Goal: Task Accomplishment & Management: Complete application form

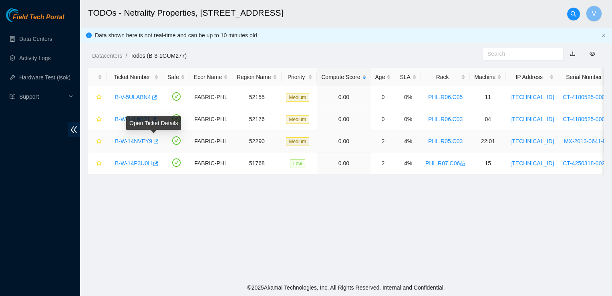
click at [154, 143] on icon "button" at bounding box center [156, 141] width 5 height 4
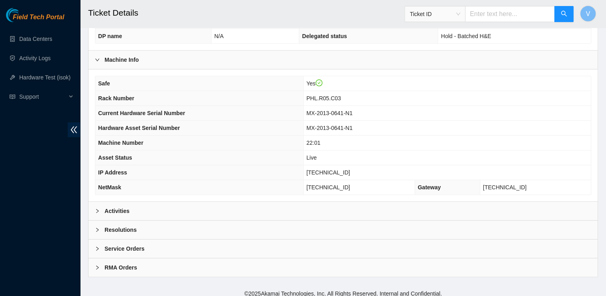
scroll to position [245, 0]
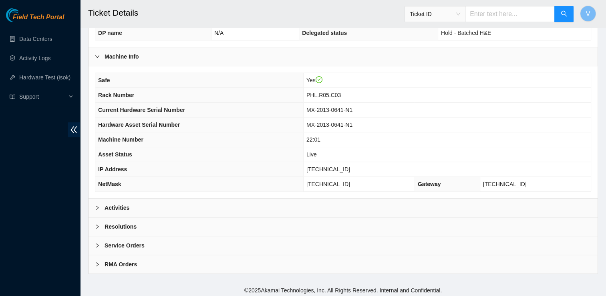
click at [173, 210] on div "Activities" at bounding box center [343, 207] width 509 height 18
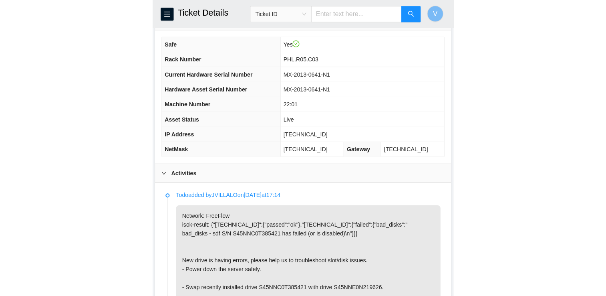
scroll to position [317, 0]
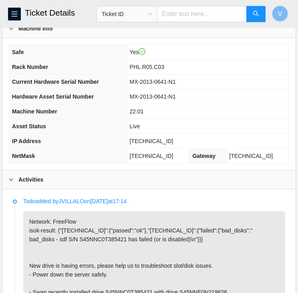
click at [147, 141] on span "[TECHNICAL_ID]" at bounding box center [152, 141] width 44 height 6
copy span "[TECHNICAL_ID]"
click at [11, 8] on button "button" at bounding box center [14, 14] width 13 height 13
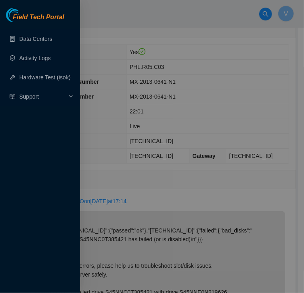
click at [115, 37] on div at bounding box center [152, 146] width 304 height 293
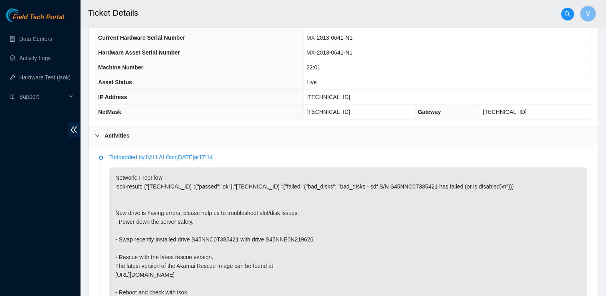
click at [192, 2] on h2 "Ticket Details" at bounding box center [294, 13] width 413 height 26
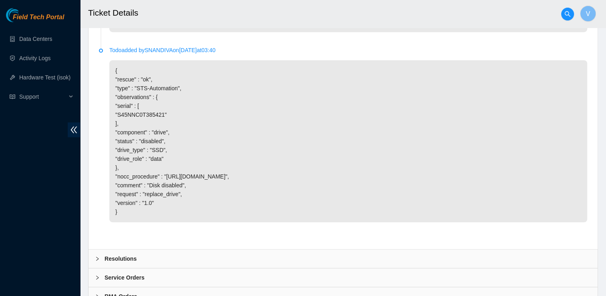
scroll to position [655, 0]
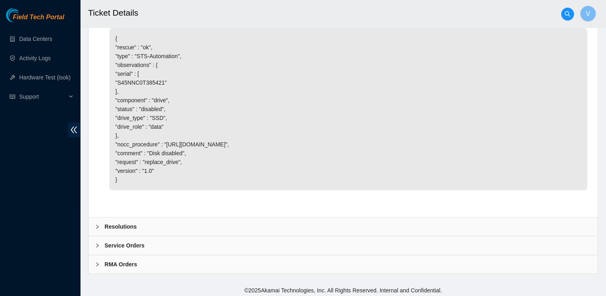
click at [131, 222] on b "Resolutions" at bounding box center [121, 226] width 32 height 9
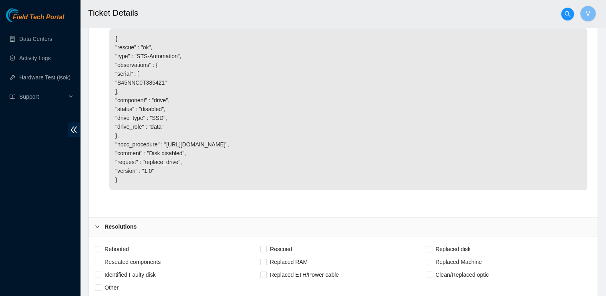
scroll to position [732, 0]
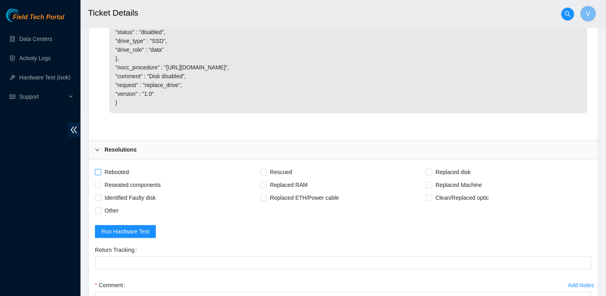
click at [119, 166] on span "Rebooted" at bounding box center [116, 171] width 31 height 13
click at [101, 169] on input "Rebooted" at bounding box center [98, 172] width 6 height 6
checkbox input "true"
click at [123, 183] on span "Reseated components" at bounding box center [132, 184] width 62 height 13
click at [101, 183] on input "Reseated components" at bounding box center [98, 184] width 6 height 6
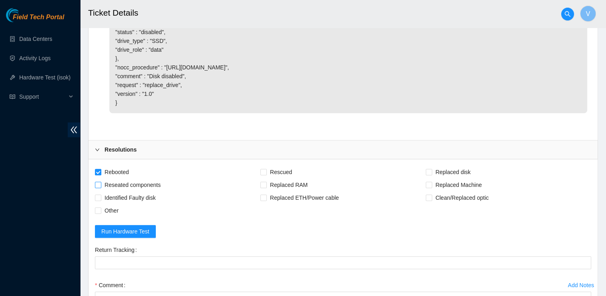
checkbox input "true"
click at [278, 171] on span "Rescued" at bounding box center [281, 171] width 28 height 13
click at [266, 171] on input "Rescued" at bounding box center [263, 172] width 6 height 6
checkbox input "true"
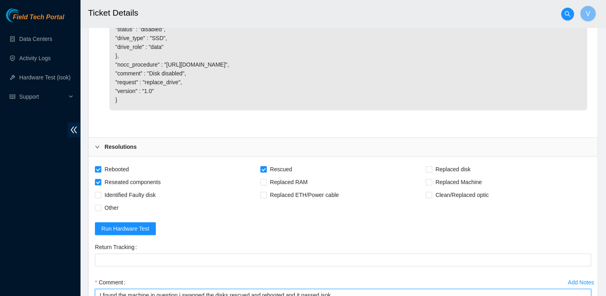
paste textarea "[TECHNICAL_ID] : passed: ok"
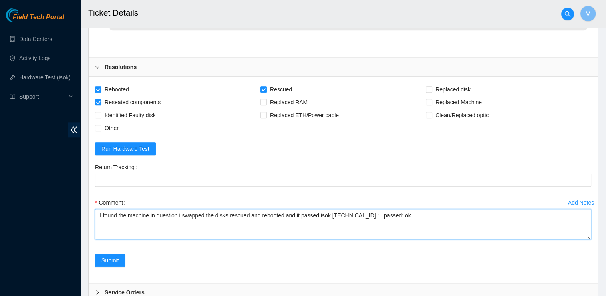
scroll to position [861, 0]
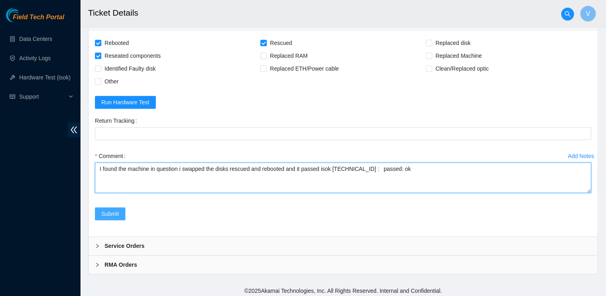
type textarea "I found the machine in question i swapped the disks rescued and rebooted and it…"
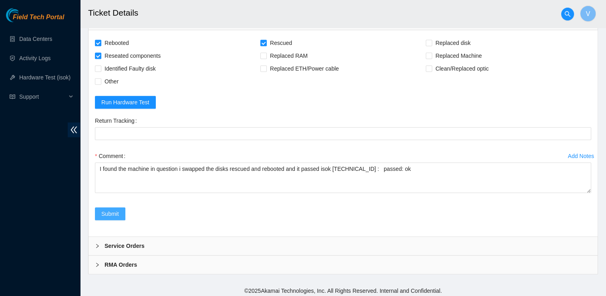
click at [109, 213] on span "Submit" at bounding box center [110, 213] width 18 height 9
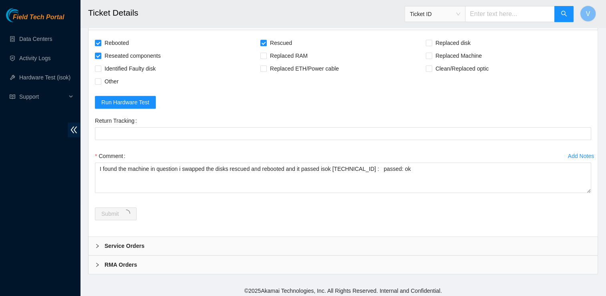
scroll to position [0, 0]
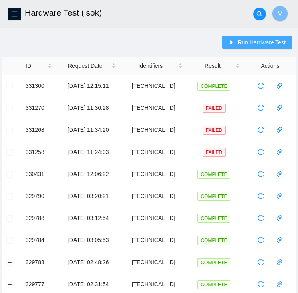
click at [262, 43] on span "Run Hardware Test" at bounding box center [262, 42] width 48 height 9
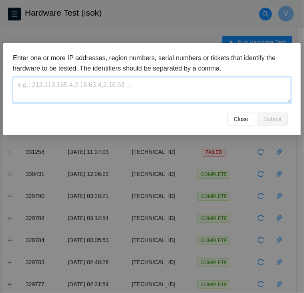
click at [143, 99] on textarea at bounding box center [152, 90] width 278 height 26
paste textarea "[TECHNICAL_ID]"
type textarea "[TECHNICAL_ID]"
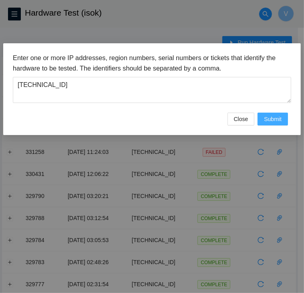
click at [264, 115] on span "Submit" at bounding box center [273, 119] width 18 height 9
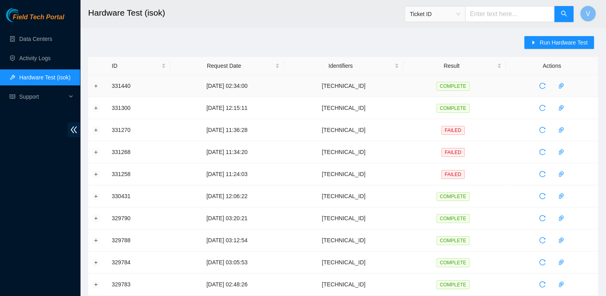
click at [105, 85] on td at bounding box center [97, 86] width 19 height 22
click at [95, 86] on button "Expand row" at bounding box center [96, 86] width 6 height 6
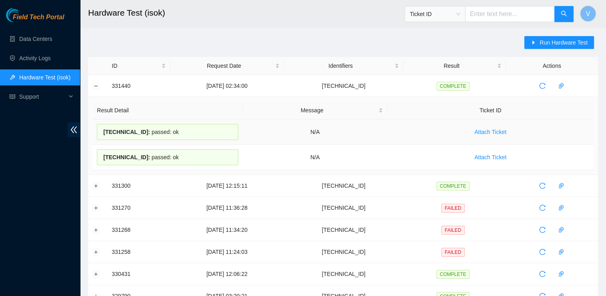
click at [181, 132] on div "23.59.171.47 : passed: ok" at bounding box center [167, 132] width 141 height 16
drag, startPoint x: 181, startPoint y: 132, endPoint x: 103, endPoint y: 127, distance: 77.4
drag, startPoint x: 103, startPoint y: 127, endPoint x: 184, endPoint y: 109, distance: 83.0
click at [184, 109] on th "Result Detail" at bounding box center [168, 110] width 150 height 18
drag, startPoint x: 169, startPoint y: 134, endPoint x: 103, endPoint y: 137, distance: 67.0
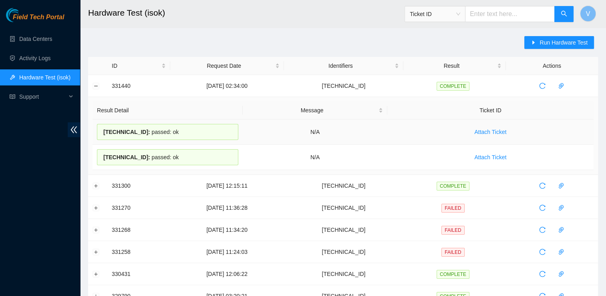
click at [103, 137] on div "23.59.171.47 : passed: ok" at bounding box center [167, 132] width 141 height 16
copy div "23.59.171.47 : passed: ok"
click at [98, 81] on td at bounding box center [97, 86] width 19 height 22
click at [98, 83] on button "Collapse row" at bounding box center [96, 86] width 6 height 6
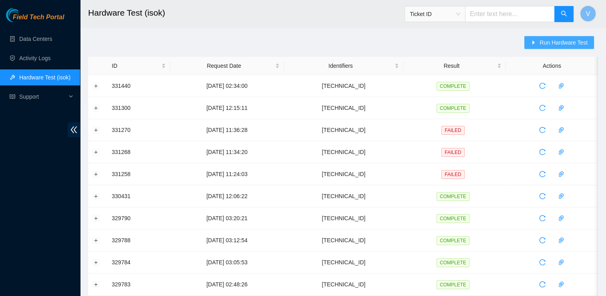
click at [304, 44] on span "Run Hardware Test" at bounding box center [564, 42] width 48 height 9
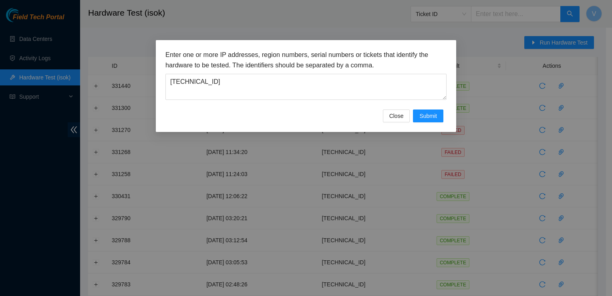
click at [304, 69] on h3 "Enter one or more IP addresses, region numbers, serial numbers or tickets that …" at bounding box center [305, 60] width 281 height 20
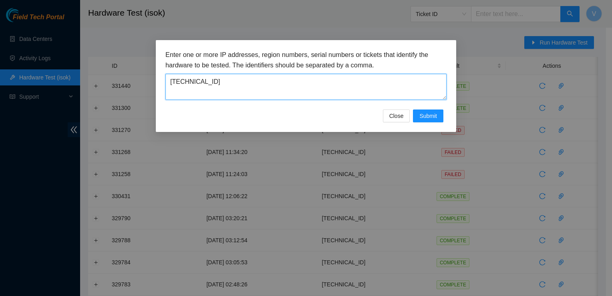
click at [304, 81] on textarea "[TECHNICAL_ID]" at bounding box center [305, 87] width 281 height 26
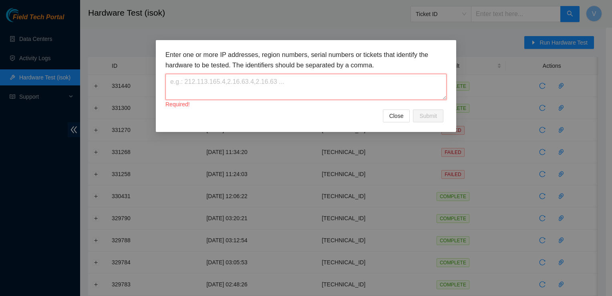
paste textarea "23.46.12.7"
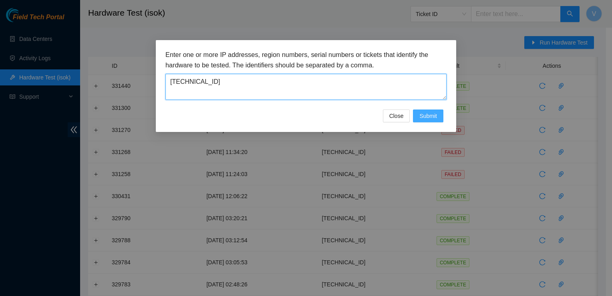
type textarea "23.46.12.7"
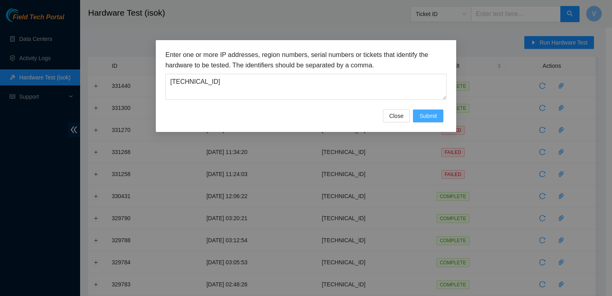
click at [304, 116] on button "Submit" at bounding box center [428, 115] width 30 height 13
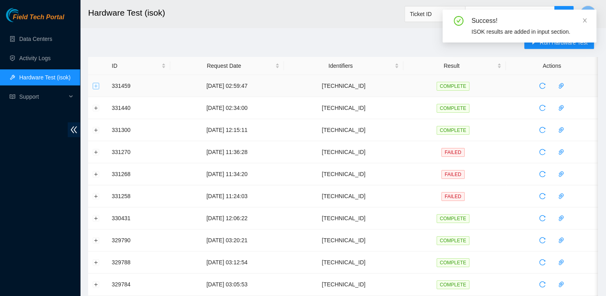
click at [93, 85] on button "Expand row" at bounding box center [96, 86] width 6 height 6
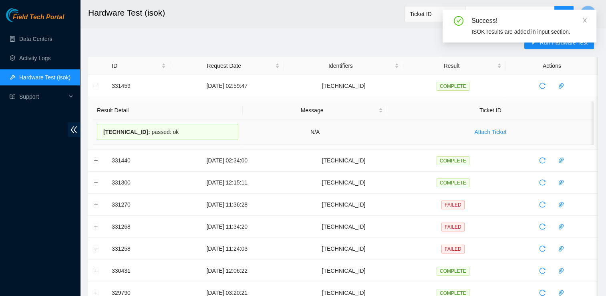
drag, startPoint x: 180, startPoint y: 132, endPoint x: 98, endPoint y: 136, distance: 82.6
click at [98, 136] on div "23.46.12.7 : passed: ok" at bounding box center [167, 132] width 141 height 16
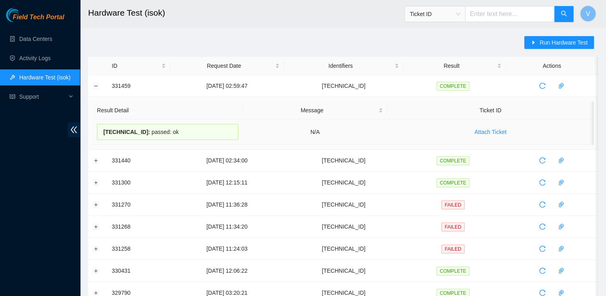
copy div "23.46.12.7 : passed: ok"
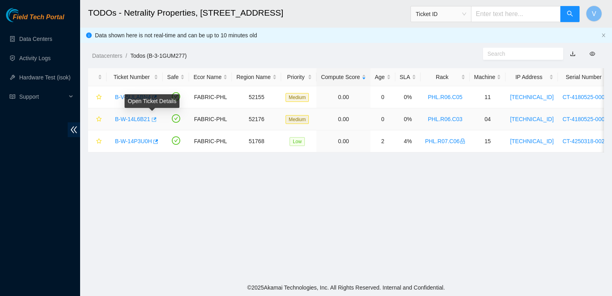
click at [153, 120] on icon "button" at bounding box center [154, 120] width 6 height 6
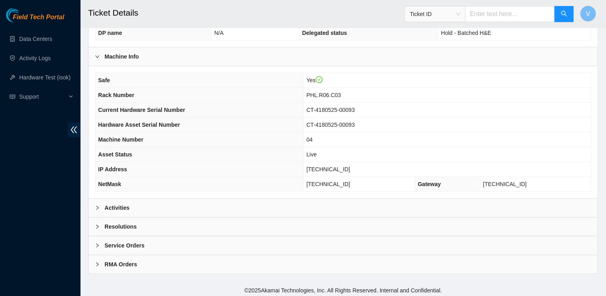
scroll to position [242, 0]
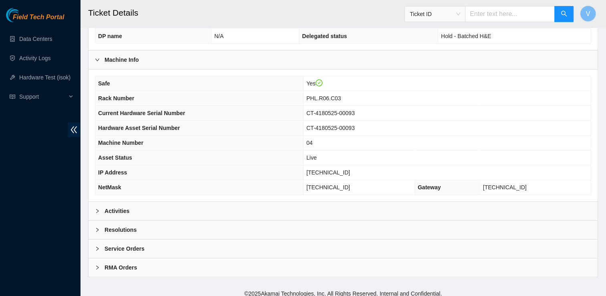
click at [118, 210] on b "Activities" at bounding box center [117, 210] width 25 height 9
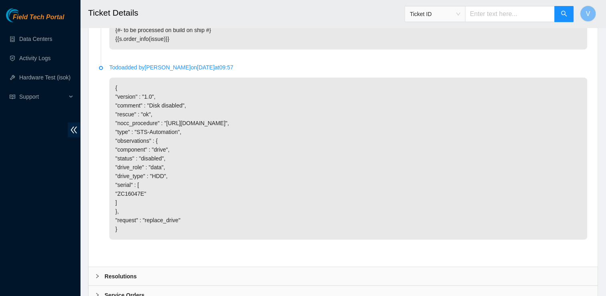
scroll to position [1387, 0]
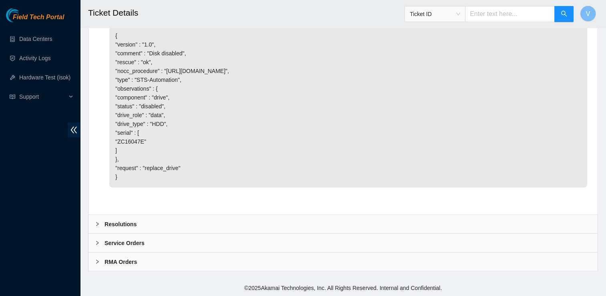
click at [147, 227] on div "Resolutions" at bounding box center [343, 223] width 509 height 18
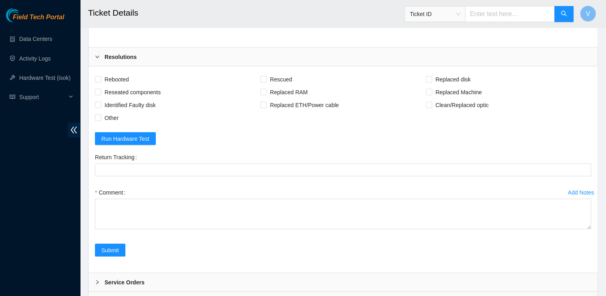
scroll to position [1485, 0]
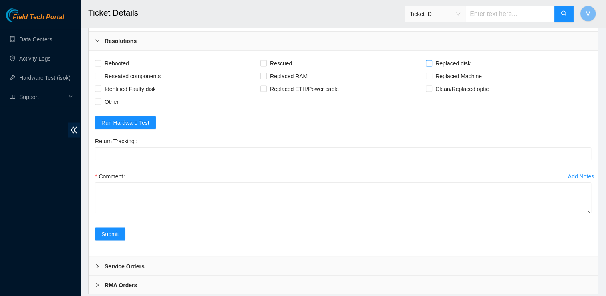
click at [437, 69] on span "Replaced disk" at bounding box center [453, 62] width 42 height 13
click at [431, 65] on input "Replaced disk" at bounding box center [429, 63] width 6 height 6
checkbox input "true"
click at [285, 69] on span "Rescued" at bounding box center [281, 62] width 28 height 13
click at [266, 65] on input "Rescued" at bounding box center [263, 63] width 6 height 6
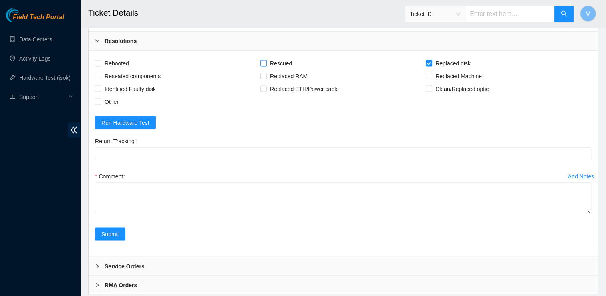
checkbox input "true"
click at [117, 69] on span "Rebooted" at bounding box center [116, 62] width 31 height 13
click at [101, 65] on input "Rebooted" at bounding box center [98, 63] width 6 height 6
checkbox input "true"
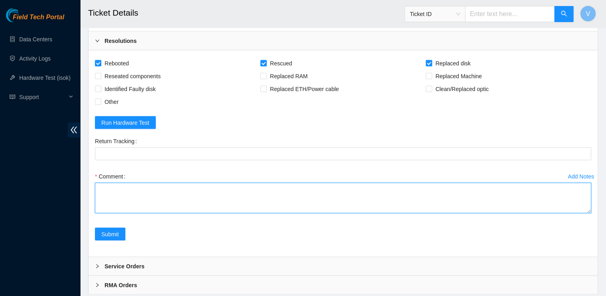
click at [141, 213] on textarea "Comment" at bounding box center [343, 197] width 496 height 30
paste textarea "Removed faulty disk s/n: (), replaced with new disk s/n: () -RMA Return: -Retur…"
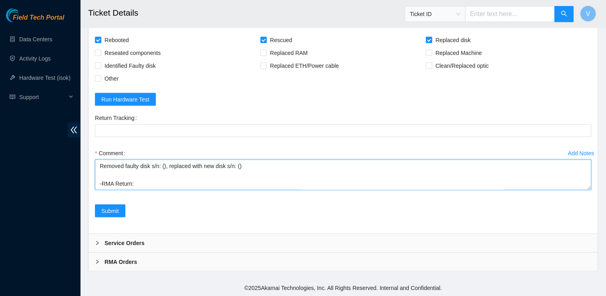
scroll to position [1593, 0]
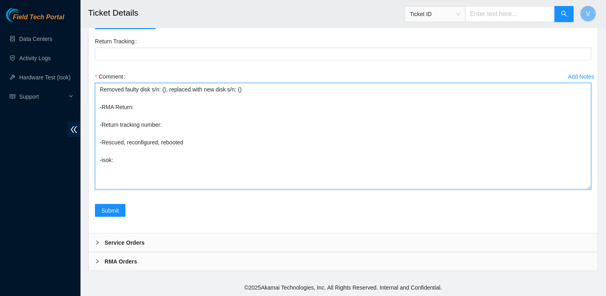
drag, startPoint x: 588, startPoint y: 189, endPoint x: 574, endPoint y: 265, distance: 77.1
click at [574, 189] on textarea "Removed faulty disk s/n: (), replaced with new disk s/n: () -RMA Return: -Retur…" at bounding box center [343, 136] width 496 height 107
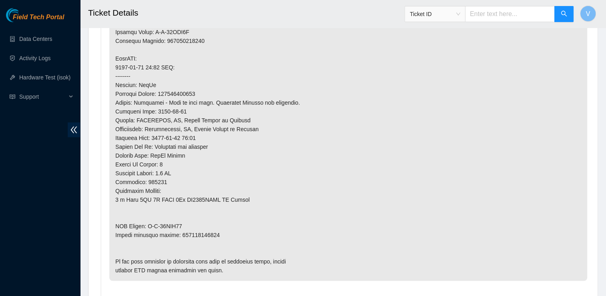
scroll to position [578, 0]
click at [170, 224] on p at bounding box center [348, 93] width 478 height 373
drag, startPoint x: 170, startPoint y: 224, endPoint x: 146, endPoint y: 215, distance: 25.7
click at [146, 215] on p at bounding box center [348, 93] width 478 height 373
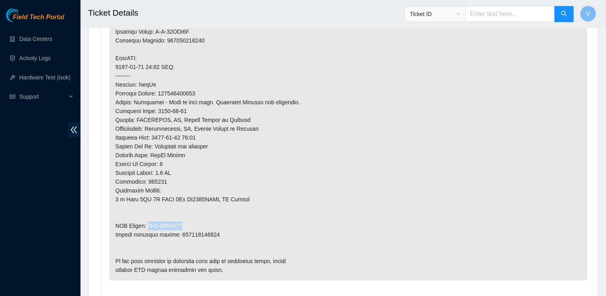
drag, startPoint x: 147, startPoint y: 223, endPoint x: 182, endPoint y: 225, distance: 34.9
click at [182, 225] on p at bounding box center [348, 93] width 478 height 373
copy p "B-W-14LYQ34"
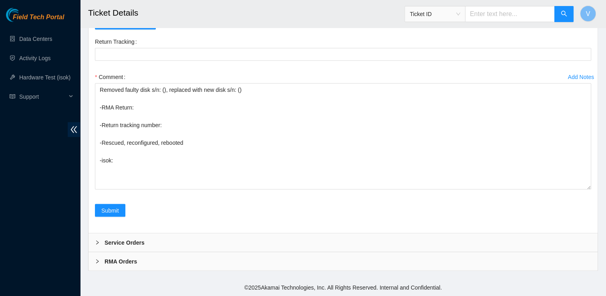
scroll to position [1621, 0]
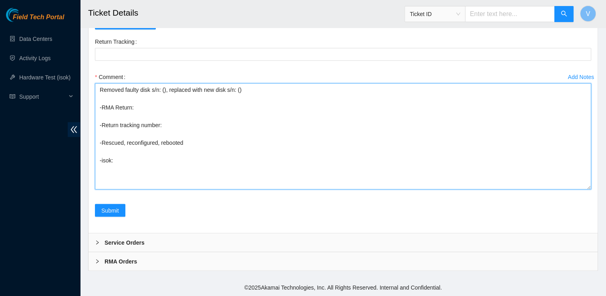
click at [137, 149] on textarea "Removed faulty disk s/n: (), replaced with new disk s/n: () -RMA Return: -Retur…" at bounding box center [343, 136] width 496 height 106
click at [136, 161] on textarea "Removed faulty disk s/n: (), replaced with new disk s/n: () -RMA Return: -Retur…" at bounding box center [343, 136] width 496 height 106
click at [134, 159] on textarea "Removed faulty disk s/n: (), replaced with new disk s/n: () -RMA Return: -Retur…" at bounding box center [343, 136] width 496 height 106
paste textarea "B-W-14LYQ34"
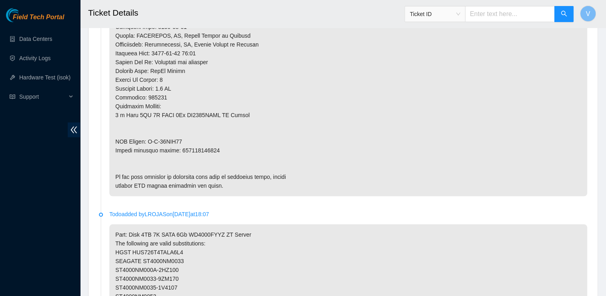
scroll to position [661, 0]
type textarea "Removed faulty disk s/n: (), replaced with new disk s/n: () -RMA Return: B-W-14…"
click at [194, 147] on p at bounding box center [348, 9] width 478 height 373
copy p "473665212710"
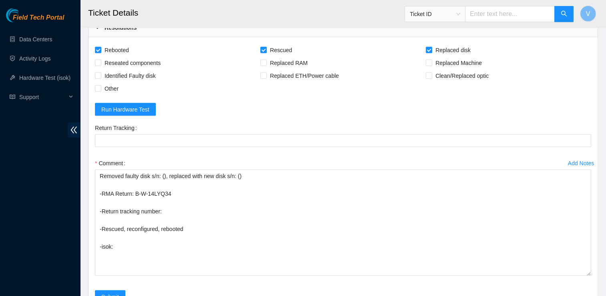
scroll to position [1669, 0]
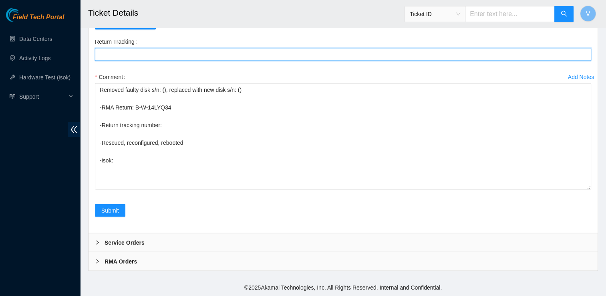
click at [162, 57] on Tracking "Return Tracking" at bounding box center [343, 54] width 496 height 13
paste Tracking "473665212710"
type Tracking "473665212710"
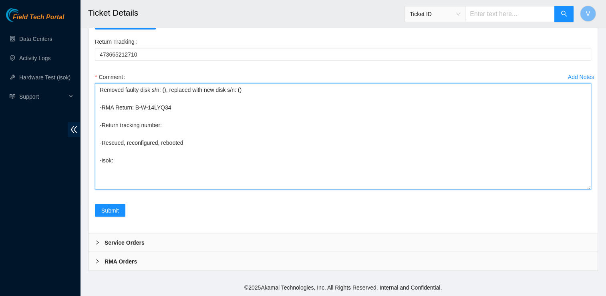
click at [175, 126] on textarea "Removed faulty disk s/n: (), replaced with new disk s/n: () -RMA Return: B-W-14…" at bounding box center [343, 136] width 496 height 106
paste textarea "473665212710"
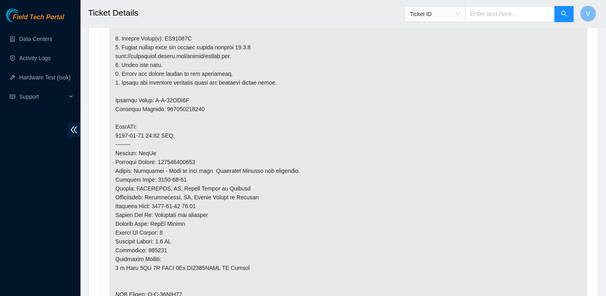
scroll to position [477, 0]
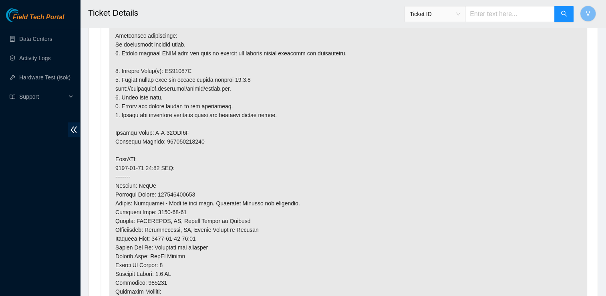
click at [176, 70] on p at bounding box center [348, 194] width 478 height 373
copy p "ZC16047E"
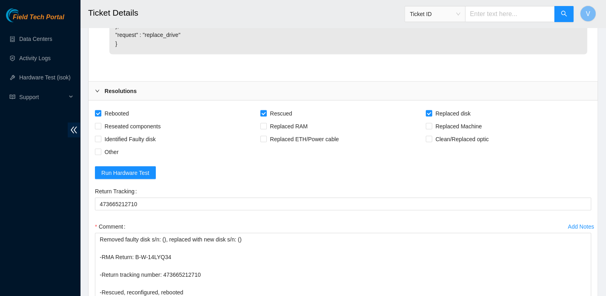
scroll to position [1669, 0]
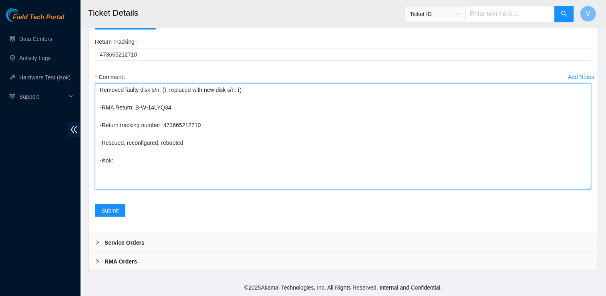
click at [163, 92] on textarea "Removed faulty disk s/n: (), replaced with new disk s/n: () -RMA Return: B-W-14…" at bounding box center [343, 136] width 496 height 106
paste textarea "ZC16047E"
click at [262, 90] on textarea "Removed faulty disk s/n: (ZC16047E), replaced with new disk s/n: () -RMA Return…" at bounding box center [343, 136] width 496 height 106
click at [119, 166] on textarea "Removed faulty disk s/n: (ZC16047E), replaced with new disk s/n: (WMC130D23RH9)…" at bounding box center [343, 136] width 496 height 106
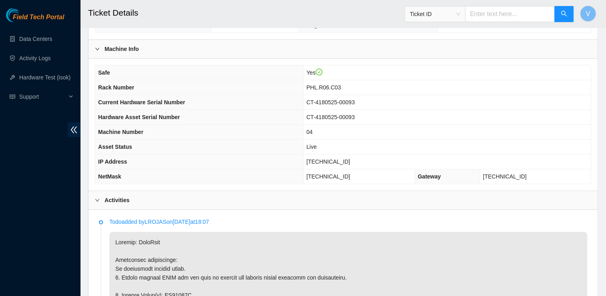
scroll to position [252, 0]
click at [344, 161] on span "23.46.12.7" at bounding box center [328, 162] width 44 height 6
copy span "23.46.12.7"
click at [205, 170] on th "NetMask" at bounding box center [199, 176] width 208 height 15
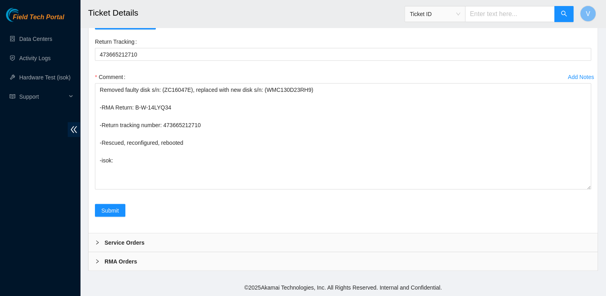
scroll to position [1669, 0]
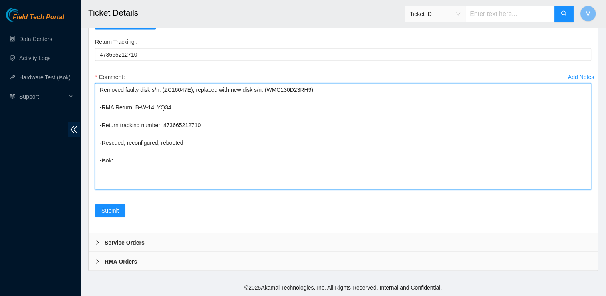
click at [147, 161] on textarea "Removed faulty disk s/n: (ZC16047E), replaced with new disk s/n: (WMC130D23RH9)…" at bounding box center [343, 136] width 496 height 106
paste textarea "23.46.12.7 : passed: ok"
type textarea "Removed faulty disk s/n: (ZC16047E), replaced with new disk s/n: (WMC130D23RH9)…"
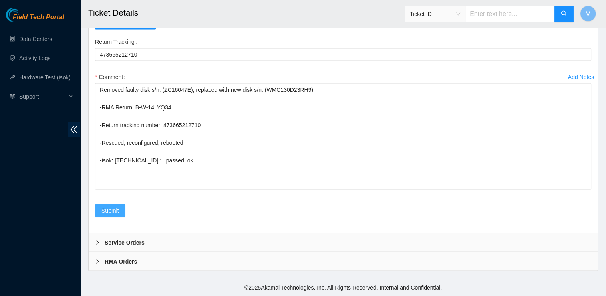
click at [117, 208] on span "Submit" at bounding box center [110, 210] width 18 height 9
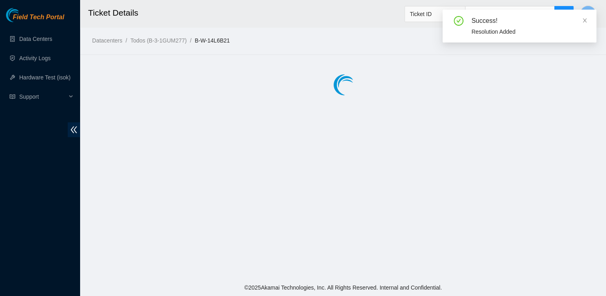
scroll to position [0, 0]
